Goal: Go to known website: Access a specific website the user already knows

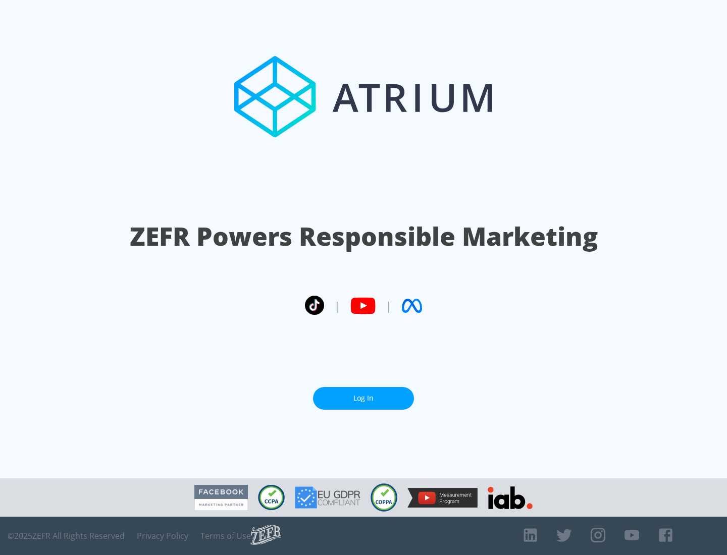
click at [363, 394] on link "Log In" at bounding box center [363, 398] width 101 height 23
